Goal: Manage account settings

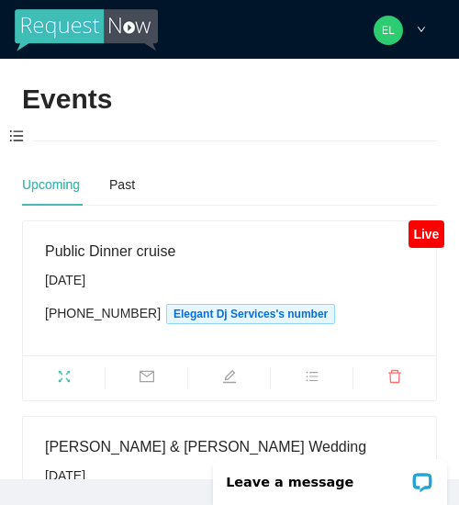
click at [417, 33] on icon "down" at bounding box center [421, 29] width 9 height 9
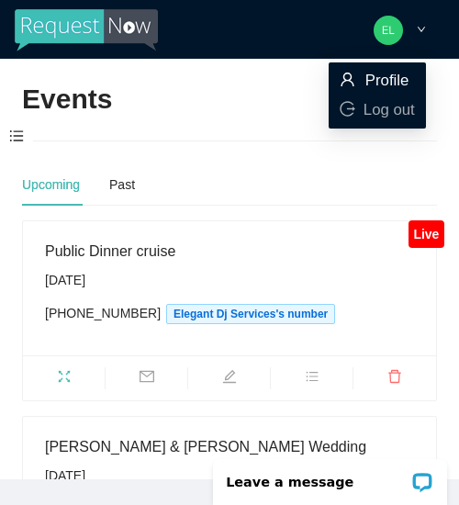
click at [389, 81] on span "Profile" at bounding box center [387, 80] width 44 height 17
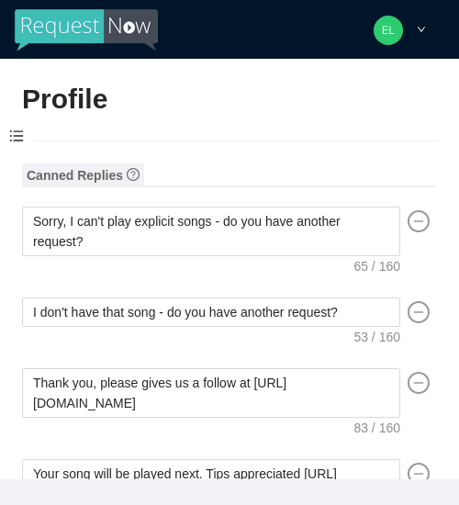
type input "Jose"
type input "Cervantes"
type input "Elegant Dj Services"
type input "Professional Dj Services"
type input "(949) 806-3199"
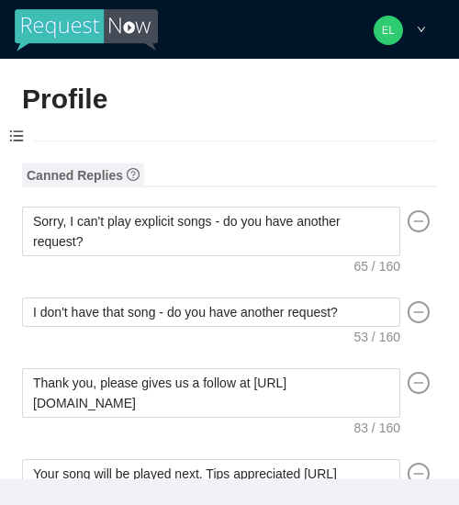
type input "Joeultra@elegantdjservices.com"
type input "https://www.elegantdjservices.com/"
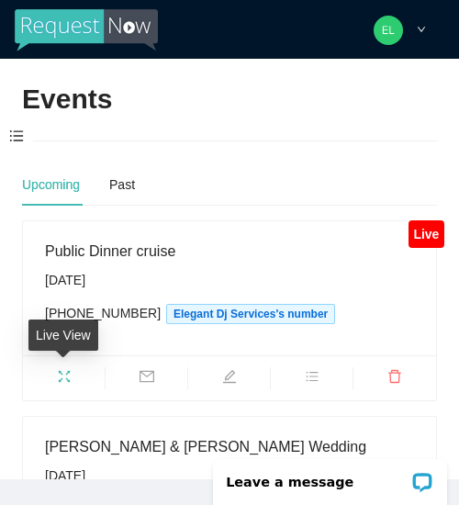
click at [63, 376] on icon "fullscreen" at bounding box center [64, 376] width 15 height 15
